Goal: Information Seeking & Learning: Learn about a topic

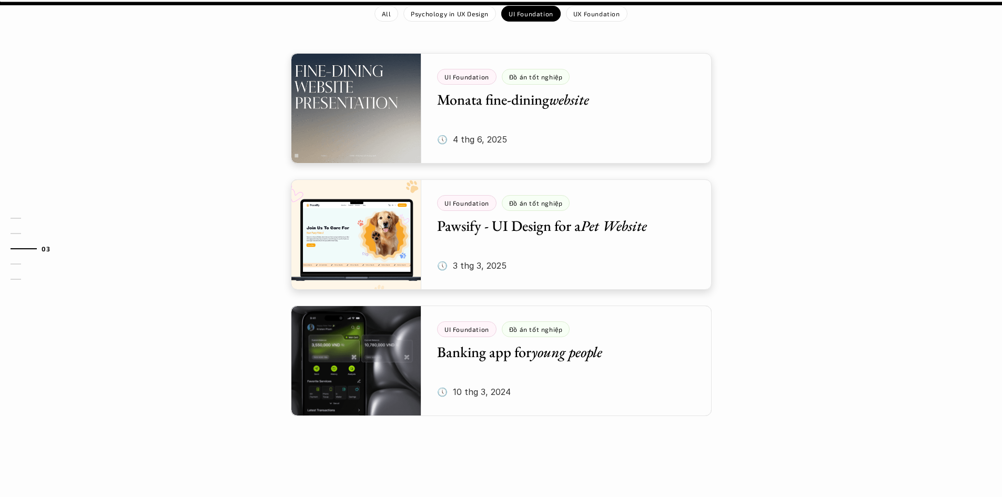
scroll to position [1000, 0]
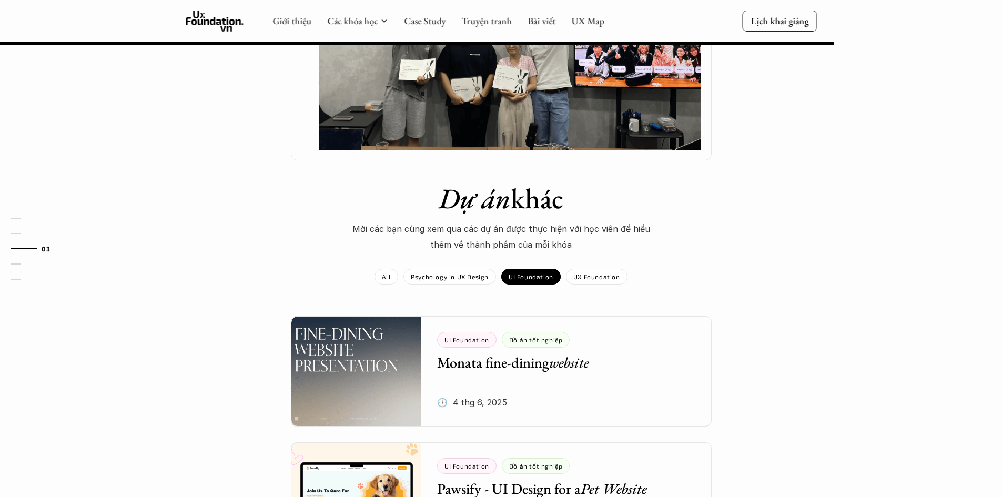
click at [485, 180] on em "Dự án" at bounding box center [475, 198] width 72 height 37
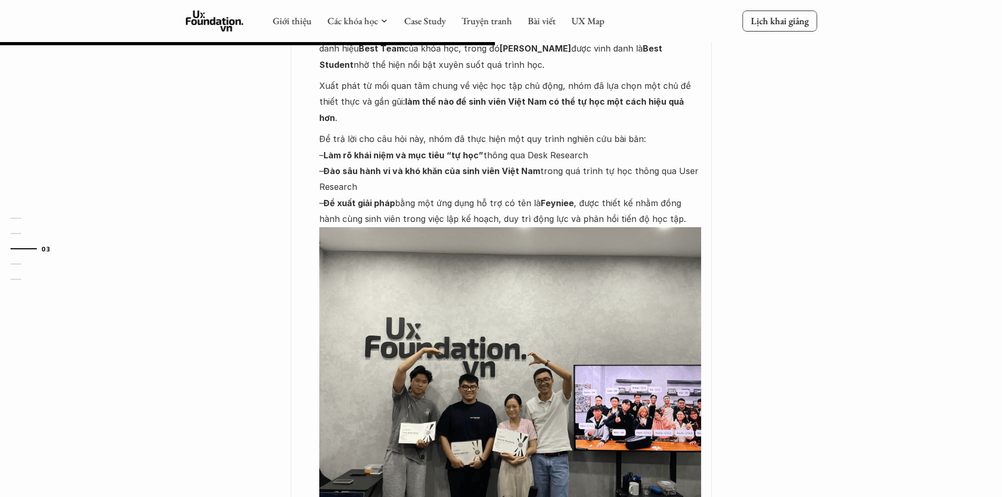
scroll to position [579, 0]
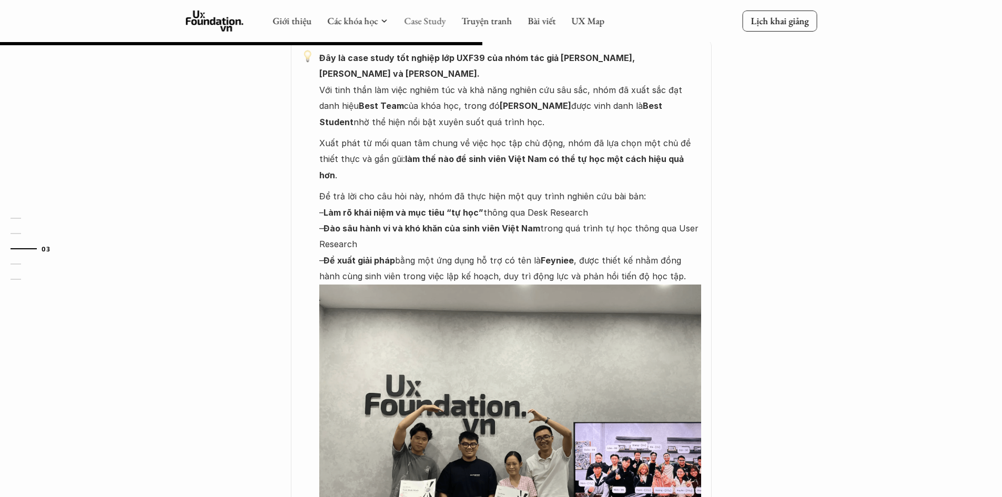
click at [438, 21] on link "Case Study" at bounding box center [425, 21] width 42 height 12
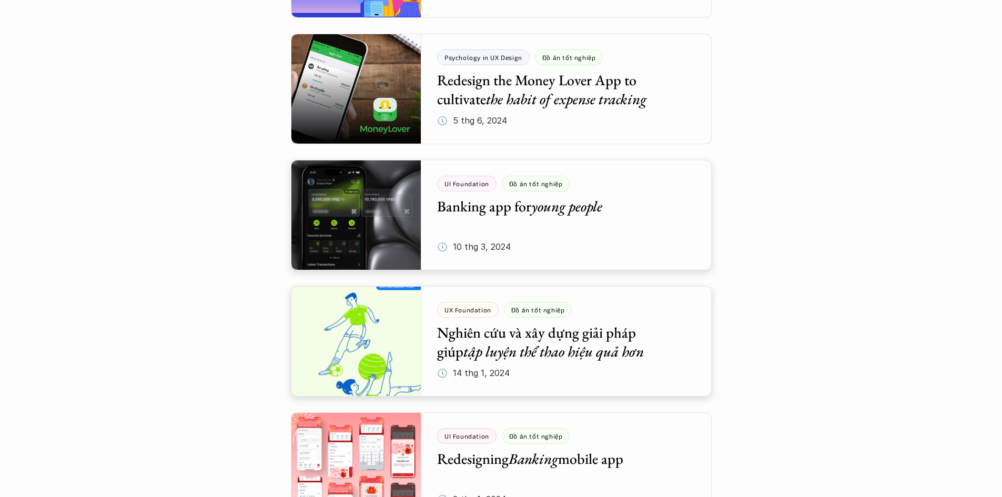
scroll to position [1579, 0]
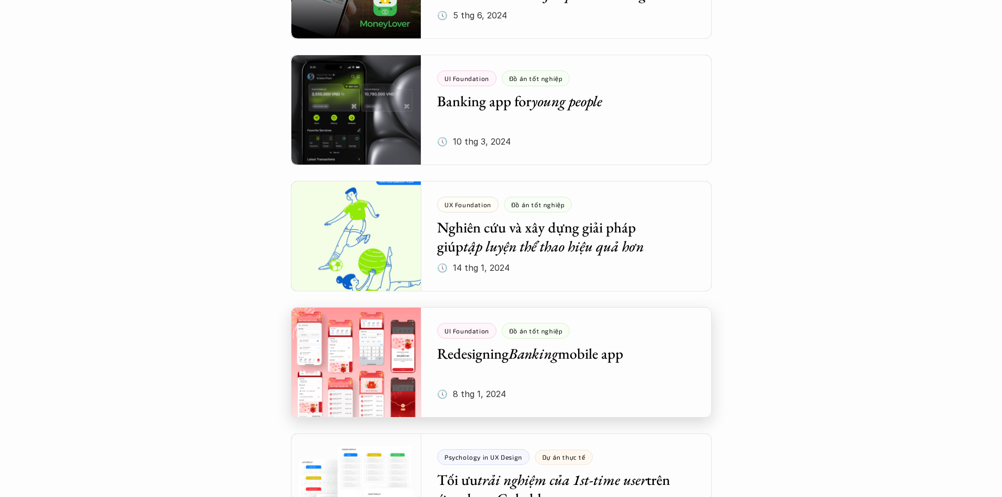
click at [405, 353] on div at bounding box center [501, 362] width 421 height 111
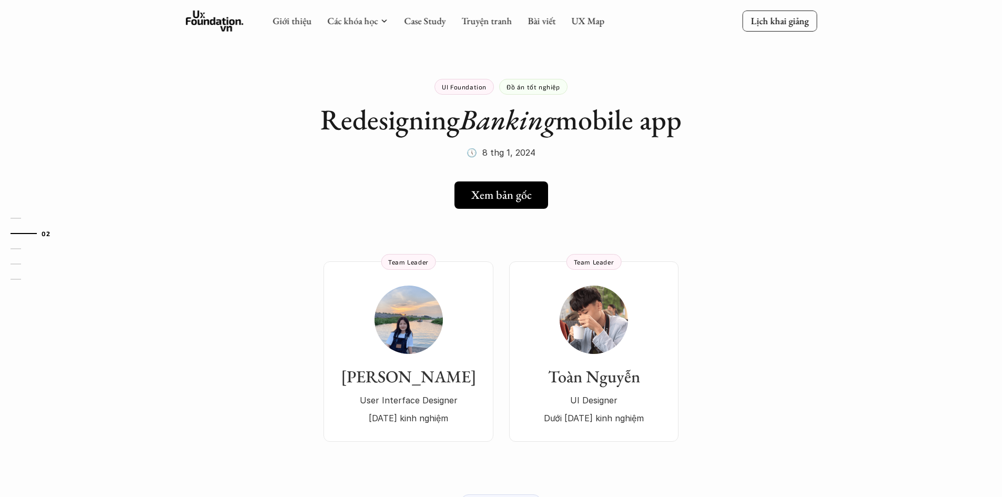
drag, startPoint x: 504, startPoint y: 243, endPoint x: 513, endPoint y: 255, distance: 15.0
click at [504, 243] on div "[PERSON_NAME] User Interface Designer [DATE] kinh nghiệm Team Leader Toàn [PERS…" at bounding box center [502, 336] width 758 height 212
click at [0, 326] on div "01 02 03 04 05" at bounding box center [52, 248] width 105 height 497
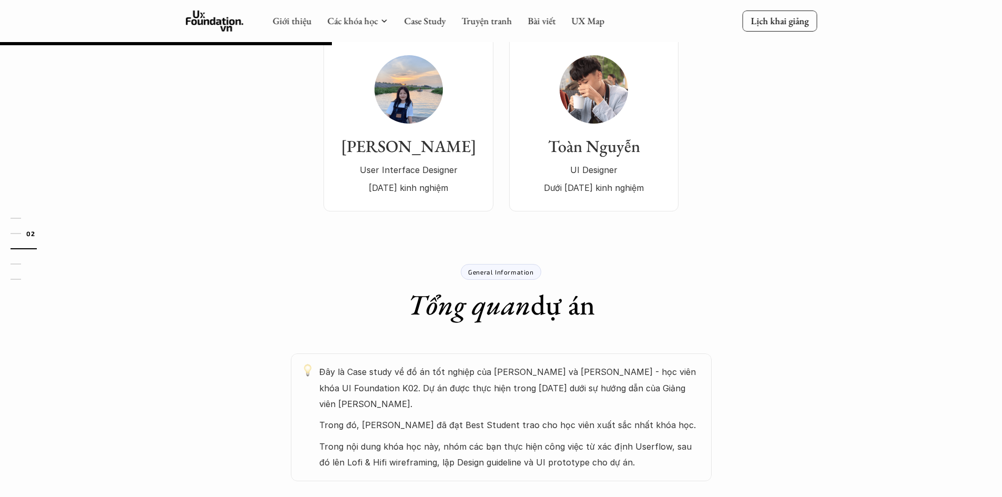
scroll to position [105, 0]
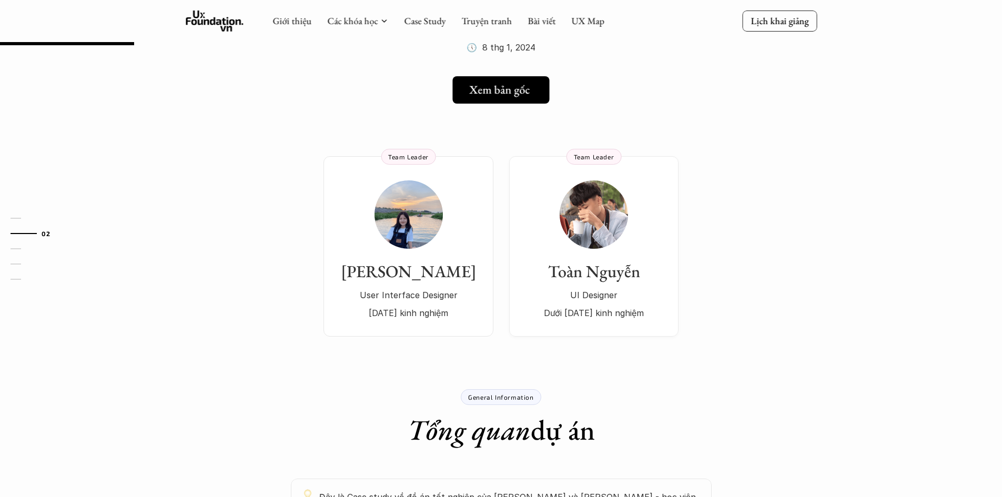
click at [516, 88] on h5 "Xem bản gốc" at bounding box center [499, 90] width 61 height 14
click at [601, 247] on img at bounding box center [594, 214] width 68 height 68
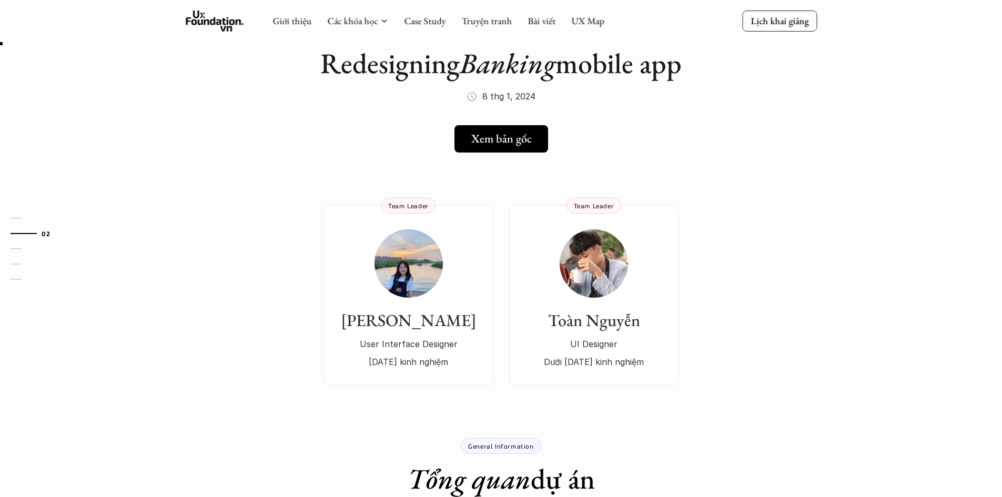
scroll to position [0, 0]
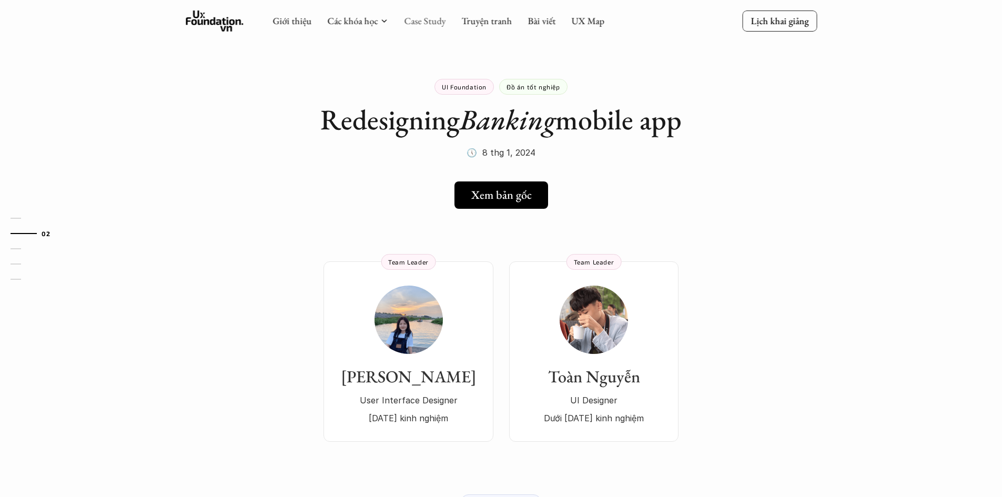
click at [426, 22] on link "Case Study" at bounding box center [425, 21] width 42 height 12
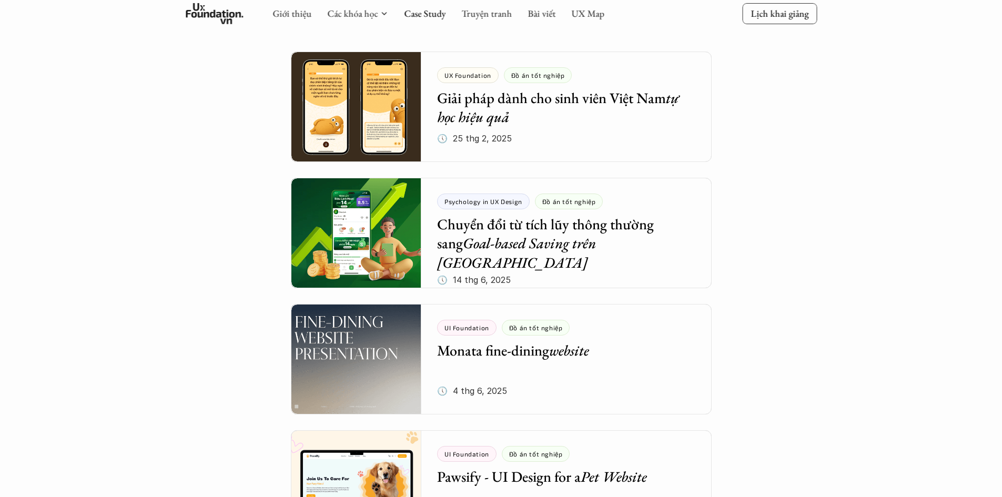
scroll to position [210, 0]
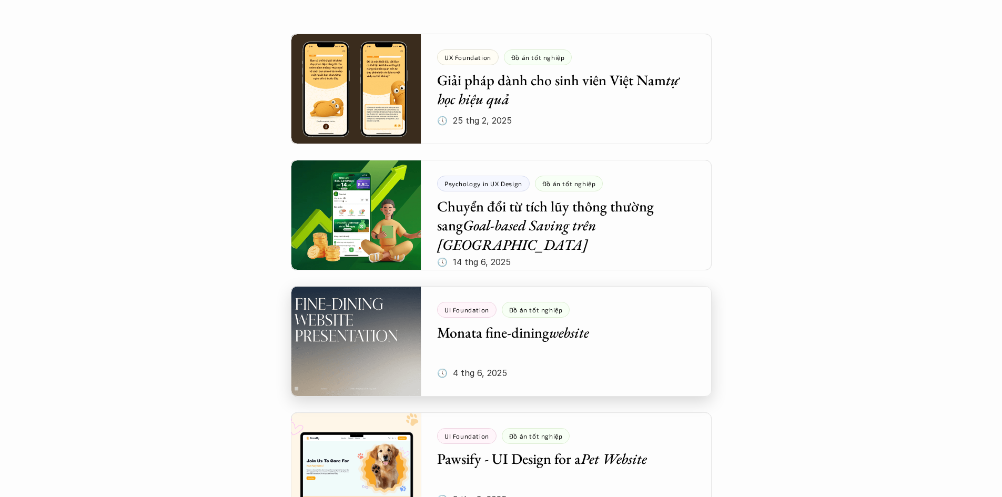
click at [409, 352] on div at bounding box center [501, 341] width 421 height 111
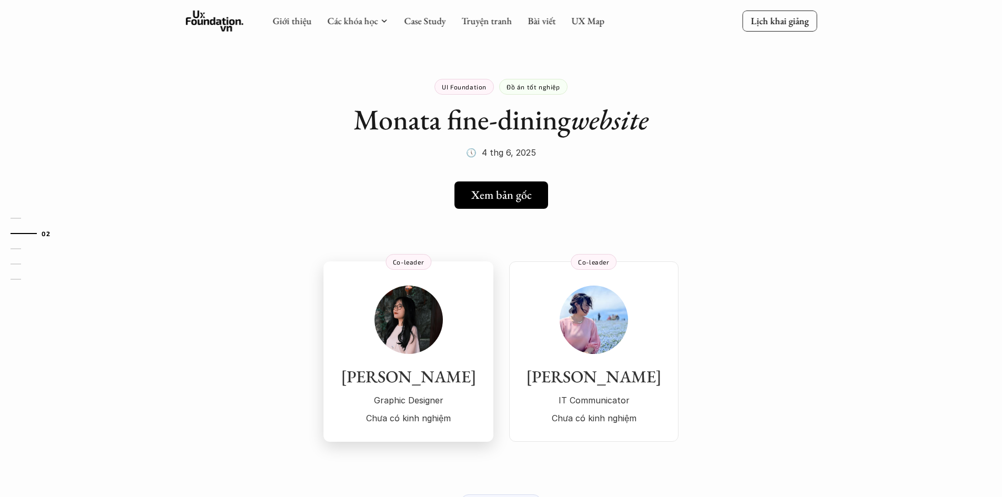
click at [428, 333] on img at bounding box center [409, 320] width 68 height 68
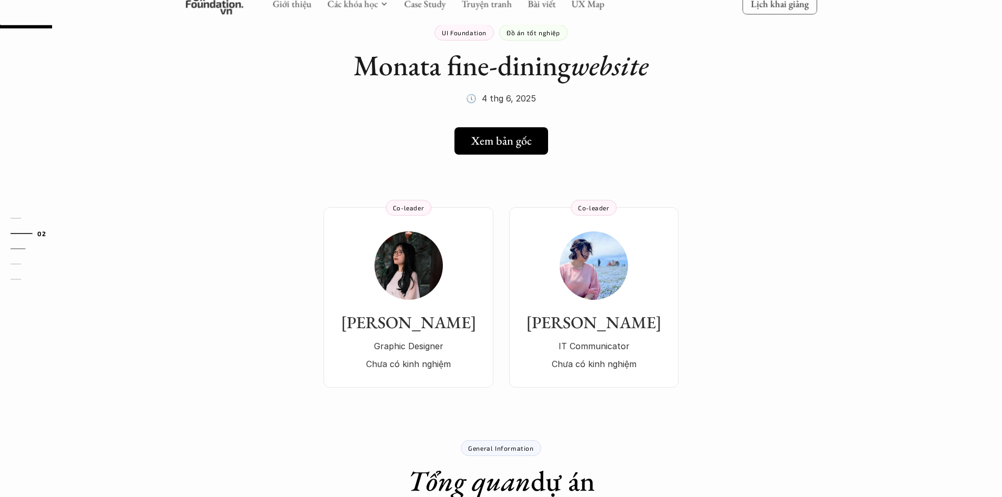
scroll to position [53, 0]
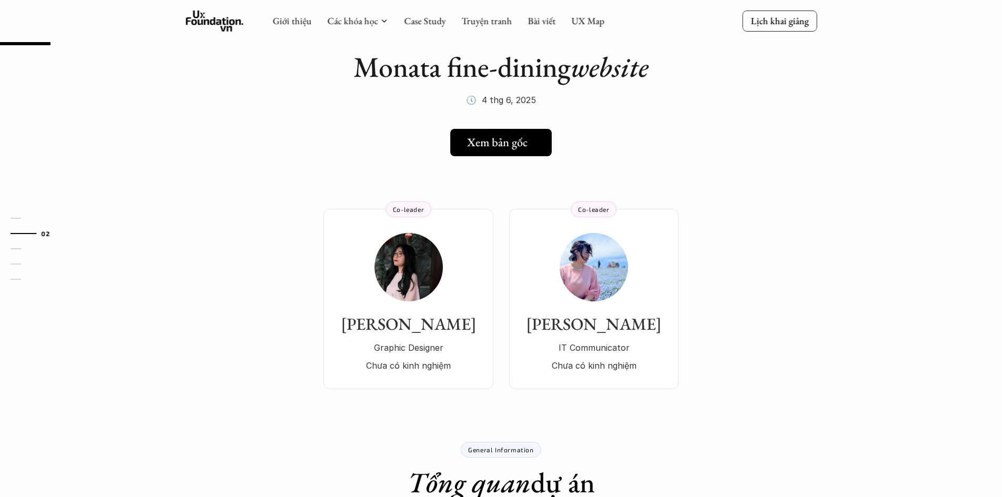
click at [504, 144] on h5 "Xem bản gốc" at bounding box center [497, 143] width 61 height 14
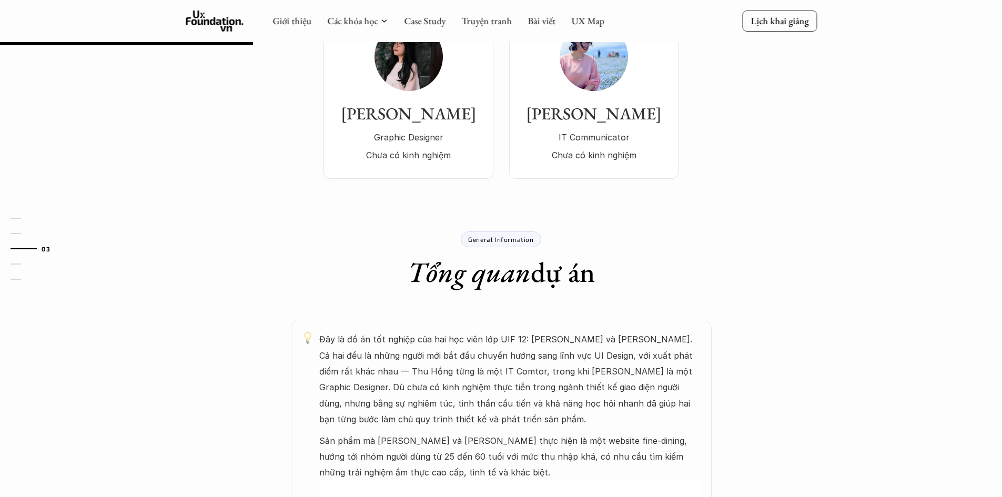
click at [224, 208] on div "General Information Tổng quan dự án Đây là đồ án tốt nghiệp của hai học viên lớ…" at bounding box center [501, 453] width 631 height 506
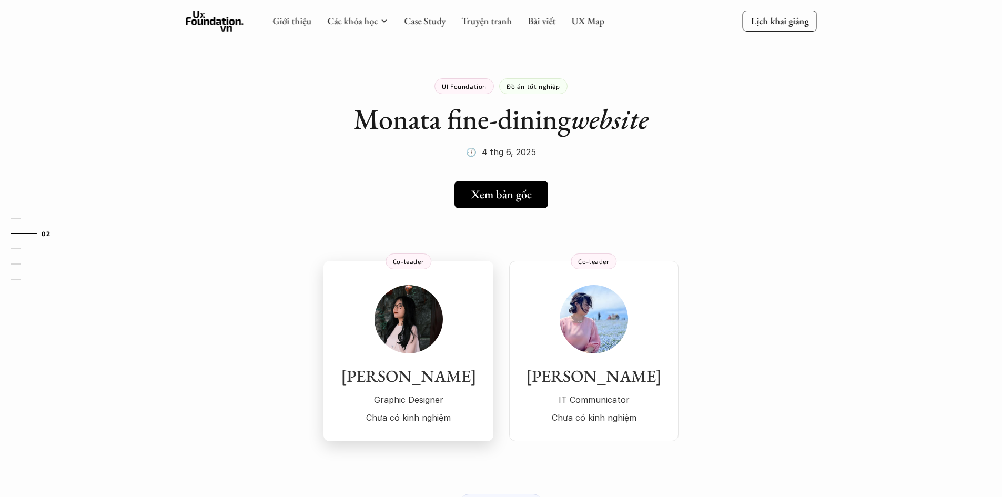
scroll to position [0, 0]
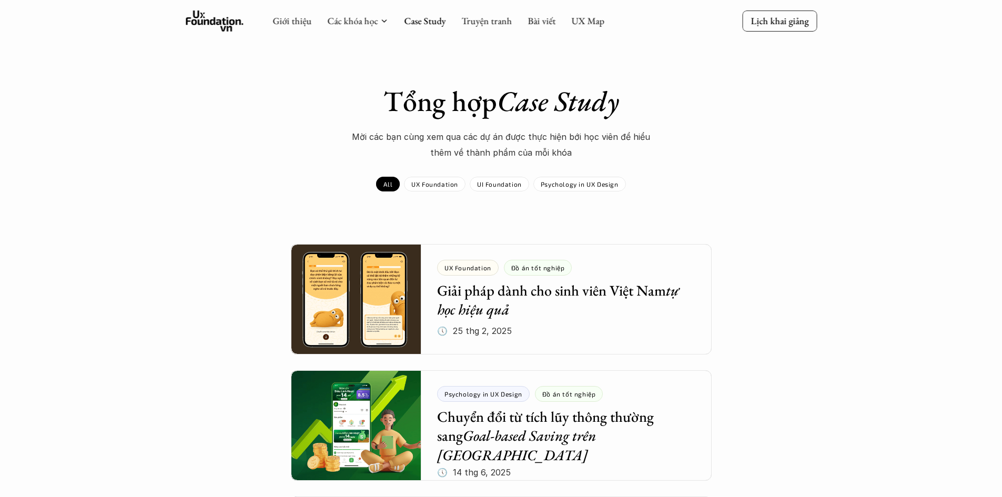
scroll to position [210, 0]
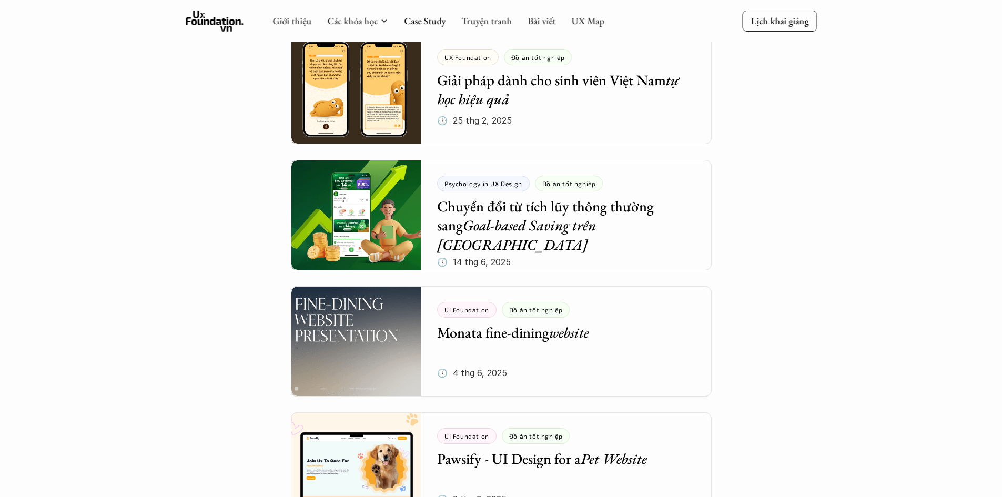
drag, startPoint x: 0, startPoint y: 180, endPoint x: 9, endPoint y: 240, distance: 60.7
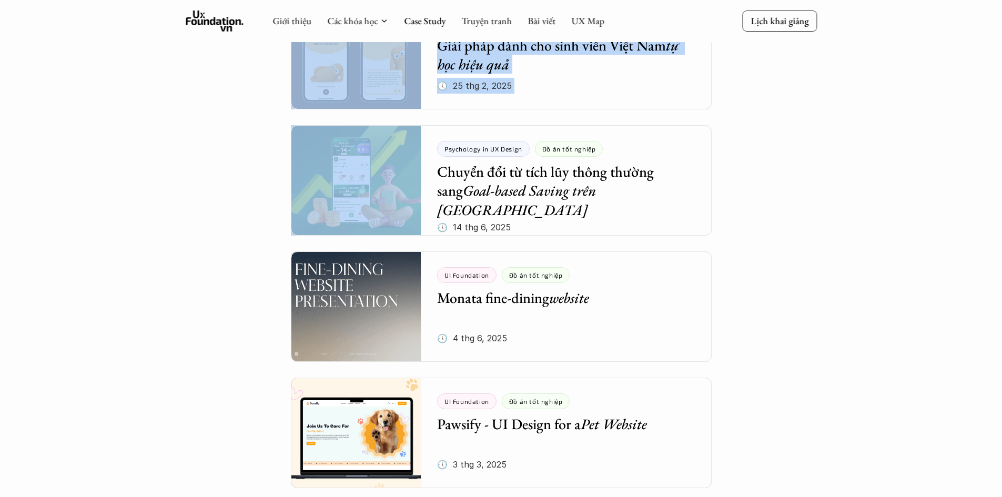
scroll to position [474, 0]
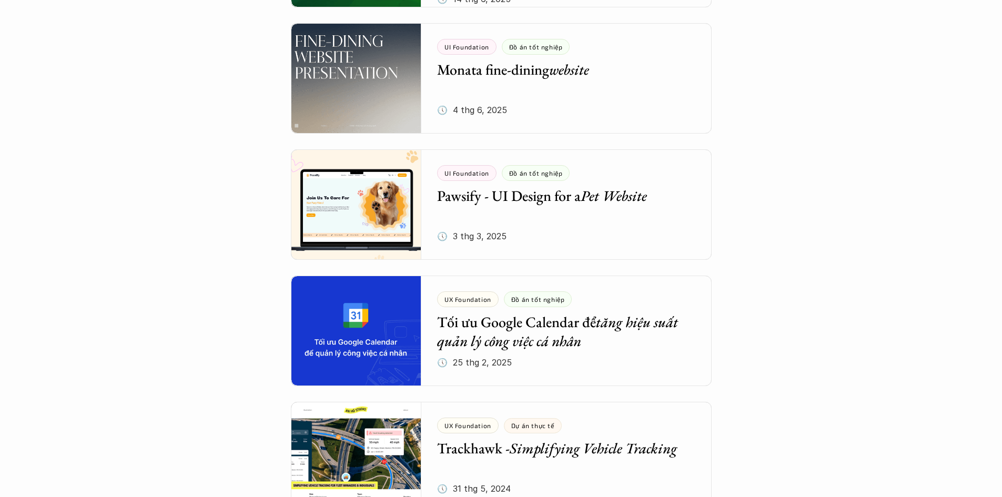
drag, startPoint x: 169, startPoint y: 288, endPoint x: 192, endPoint y: 284, distance: 22.5
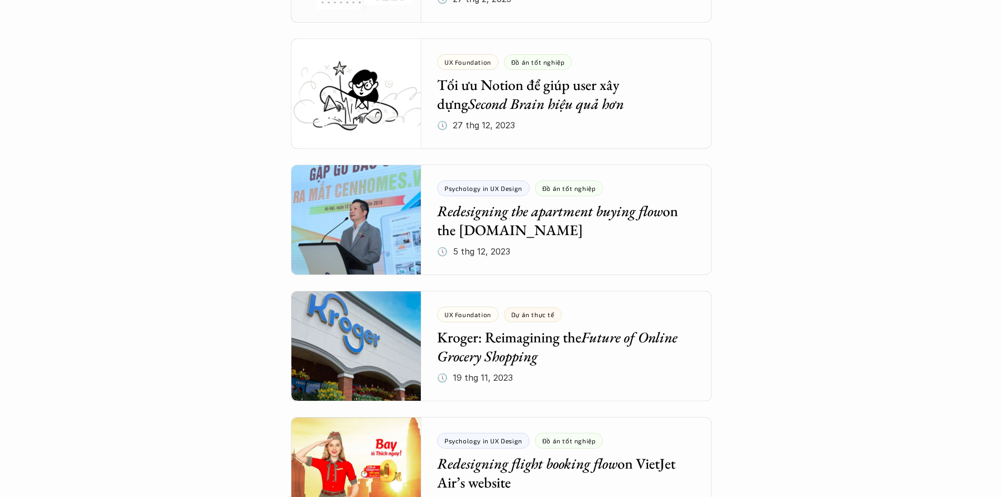
scroll to position [2105, 0]
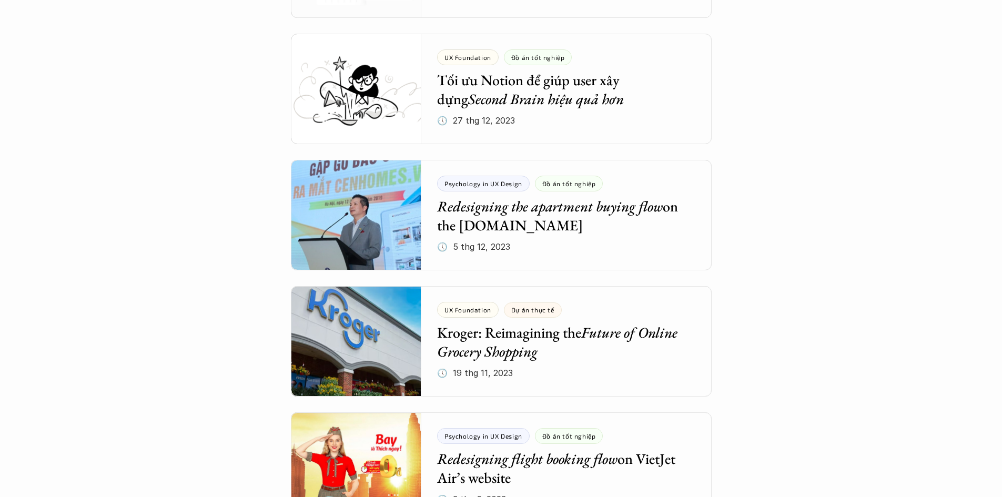
click at [140, 286] on div "Tổng hợp Case Study Mời các bạn cùng xem qua các dự án được thực hiện bới học v…" at bounding box center [501, 261] width 981 height 4565
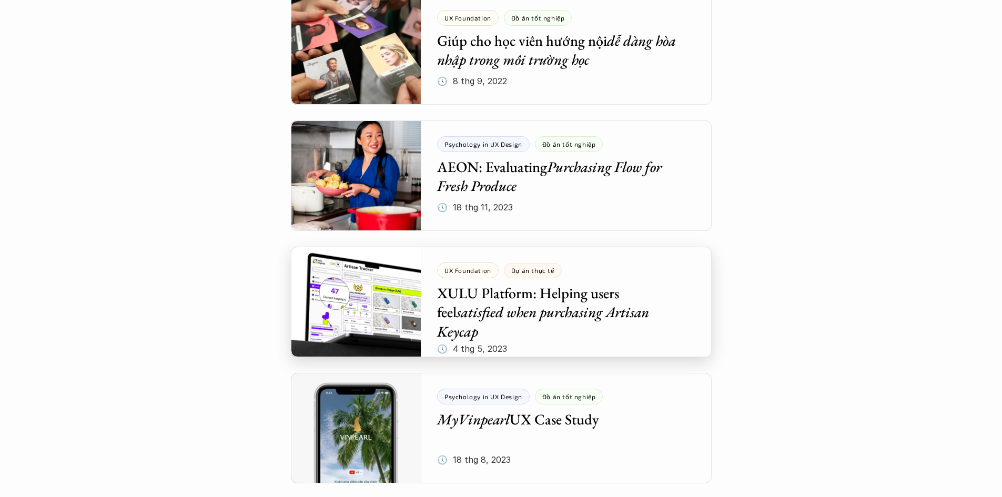
scroll to position [3999, 0]
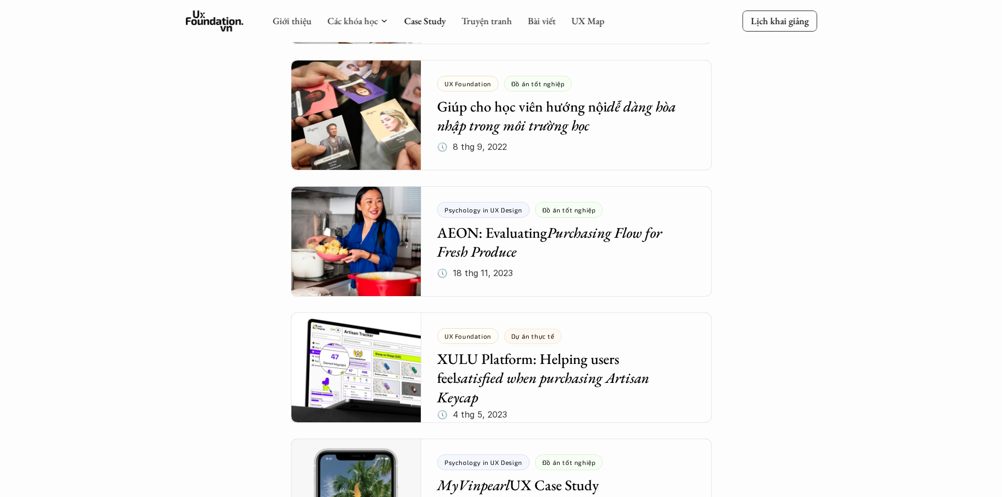
scroll to position [3947, 0]
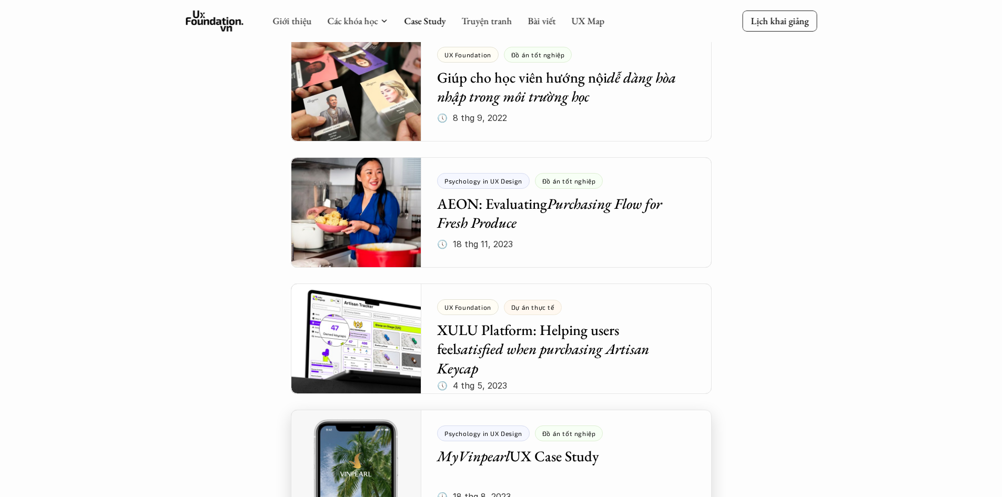
scroll to position [3999, 0]
